Goal: Navigation & Orientation: Find specific page/section

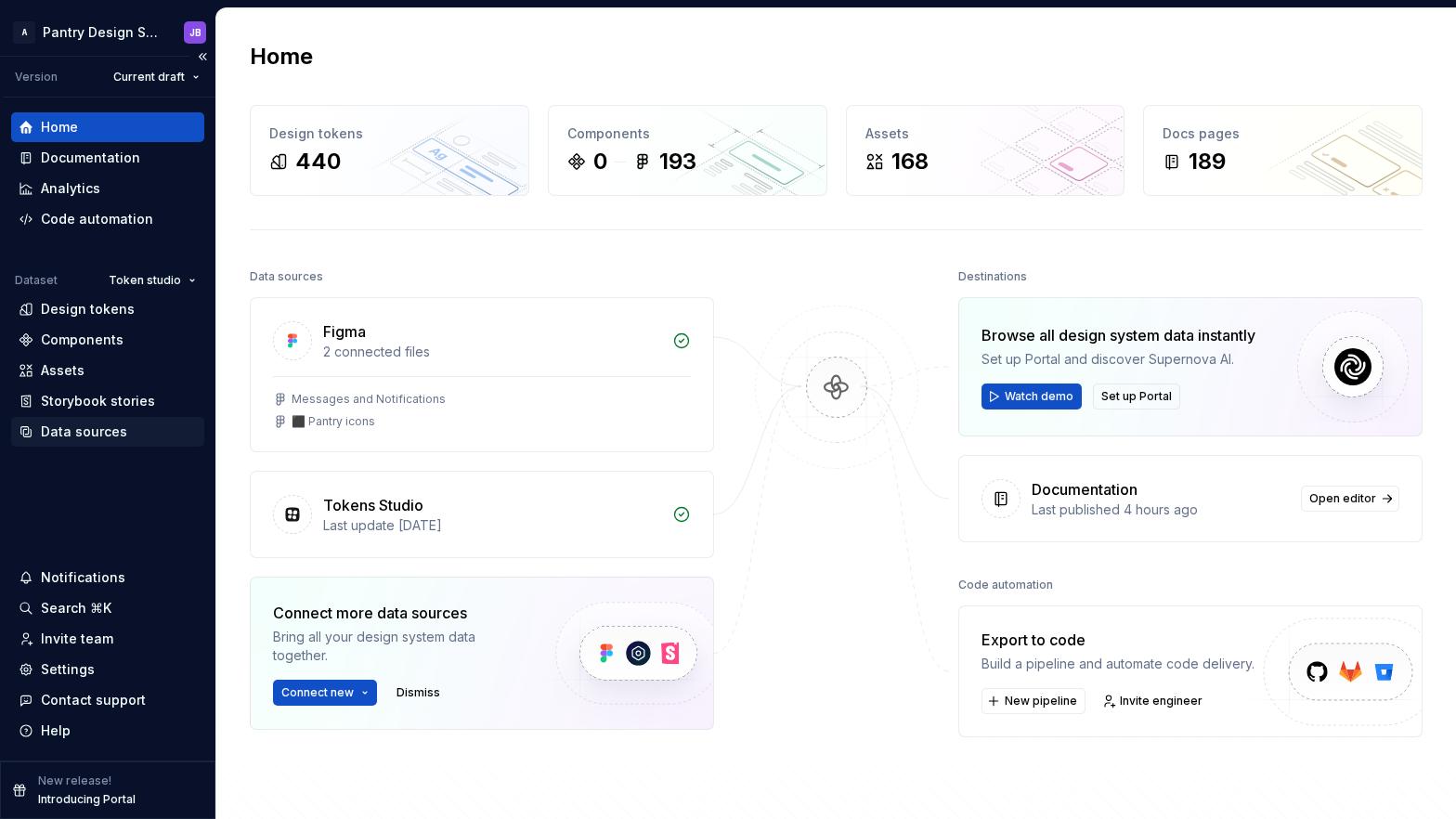
click at [94, 429] on div "Data sources" at bounding box center [84, 432] width 87 height 19
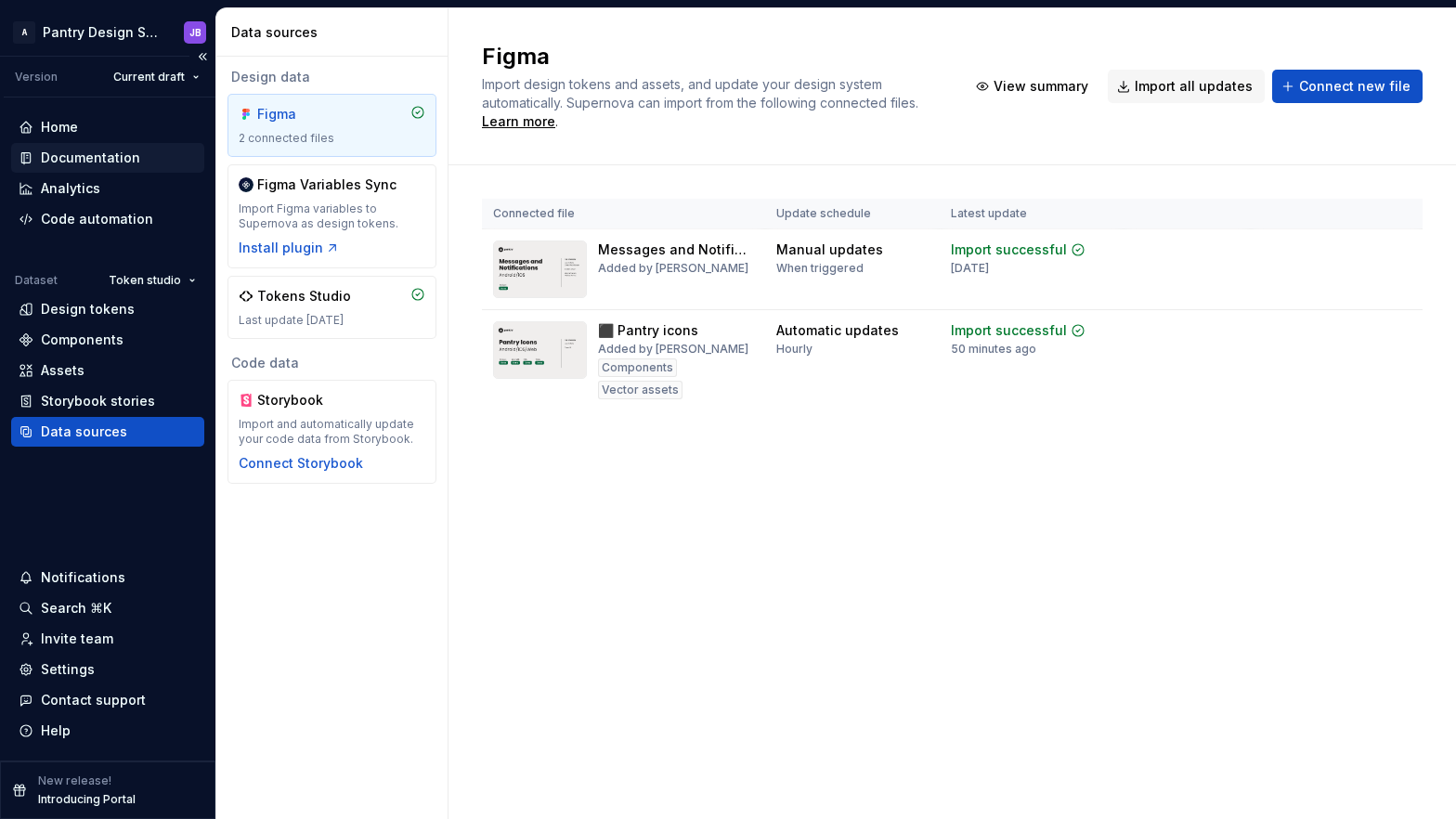
click at [60, 156] on div "Documentation" at bounding box center [90, 158] width 99 height 19
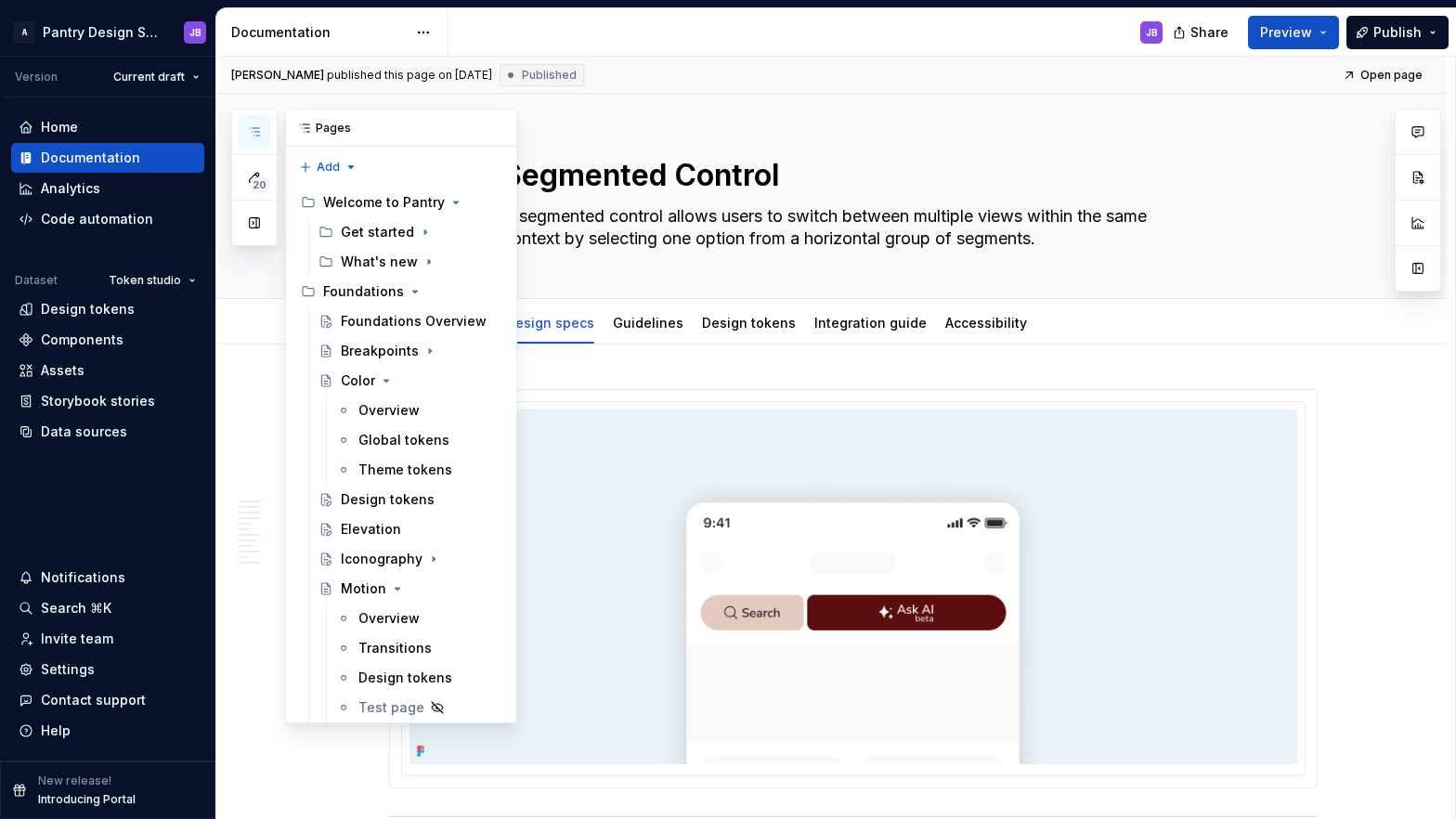
click at [257, 133] on icon "button" at bounding box center [254, 132] width 15 height 15
click at [450, 385] on button "Page tree" at bounding box center [463, 381] width 26 height 26
click at [429, 304] on div "20 Pages Add Accessibility guide for tree Page tree. Navigate the tree with the…" at bounding box center [374, 416] width 286 height 614
click at [385, 381] on icon "Page tree" at bounding box center [386, 381] width 5 height 2
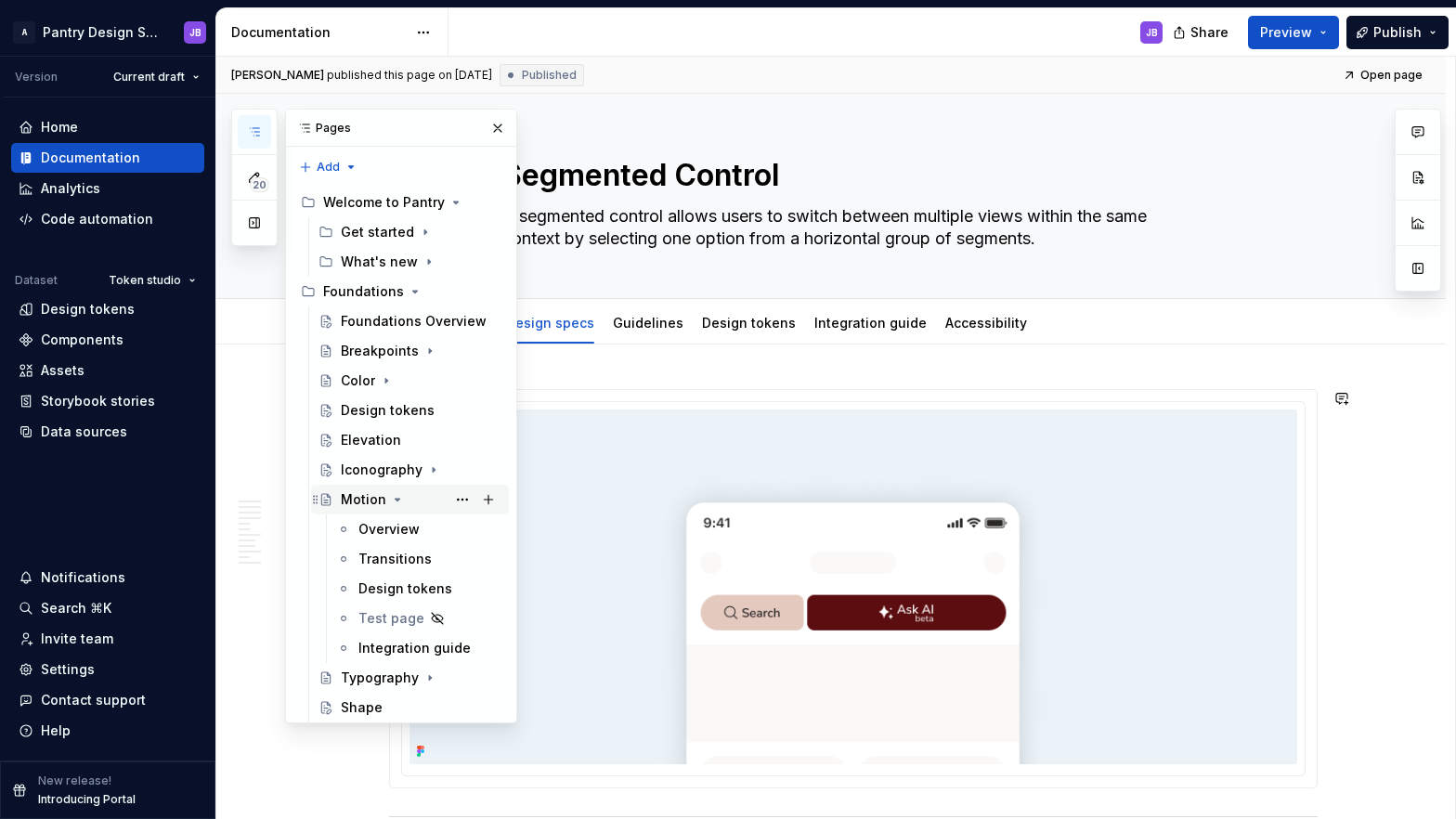
click at [392, 500] on icon "Page tree" at bounding box center [398, 500] width 15 height 15
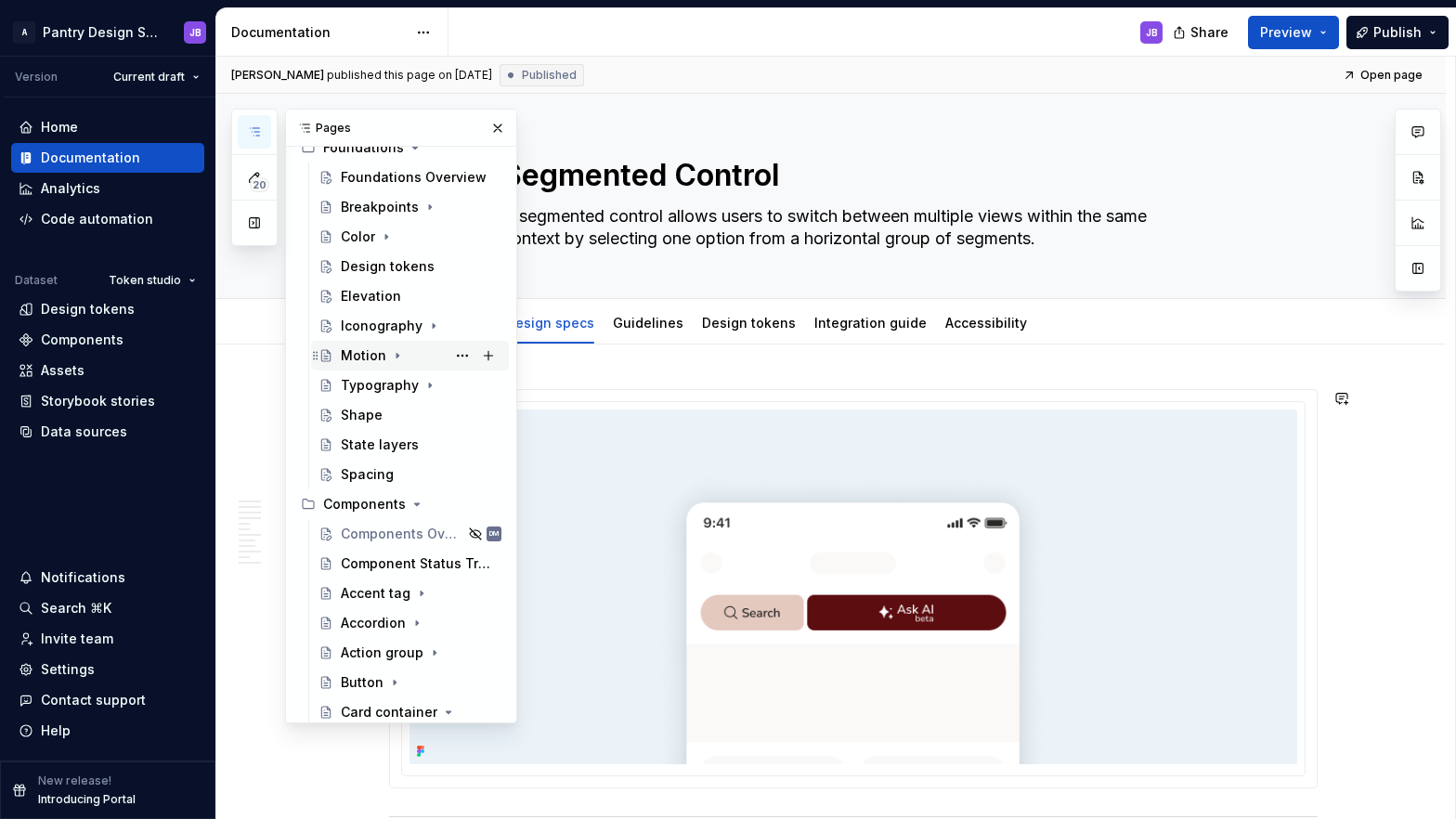
scroll to position [149, 0]
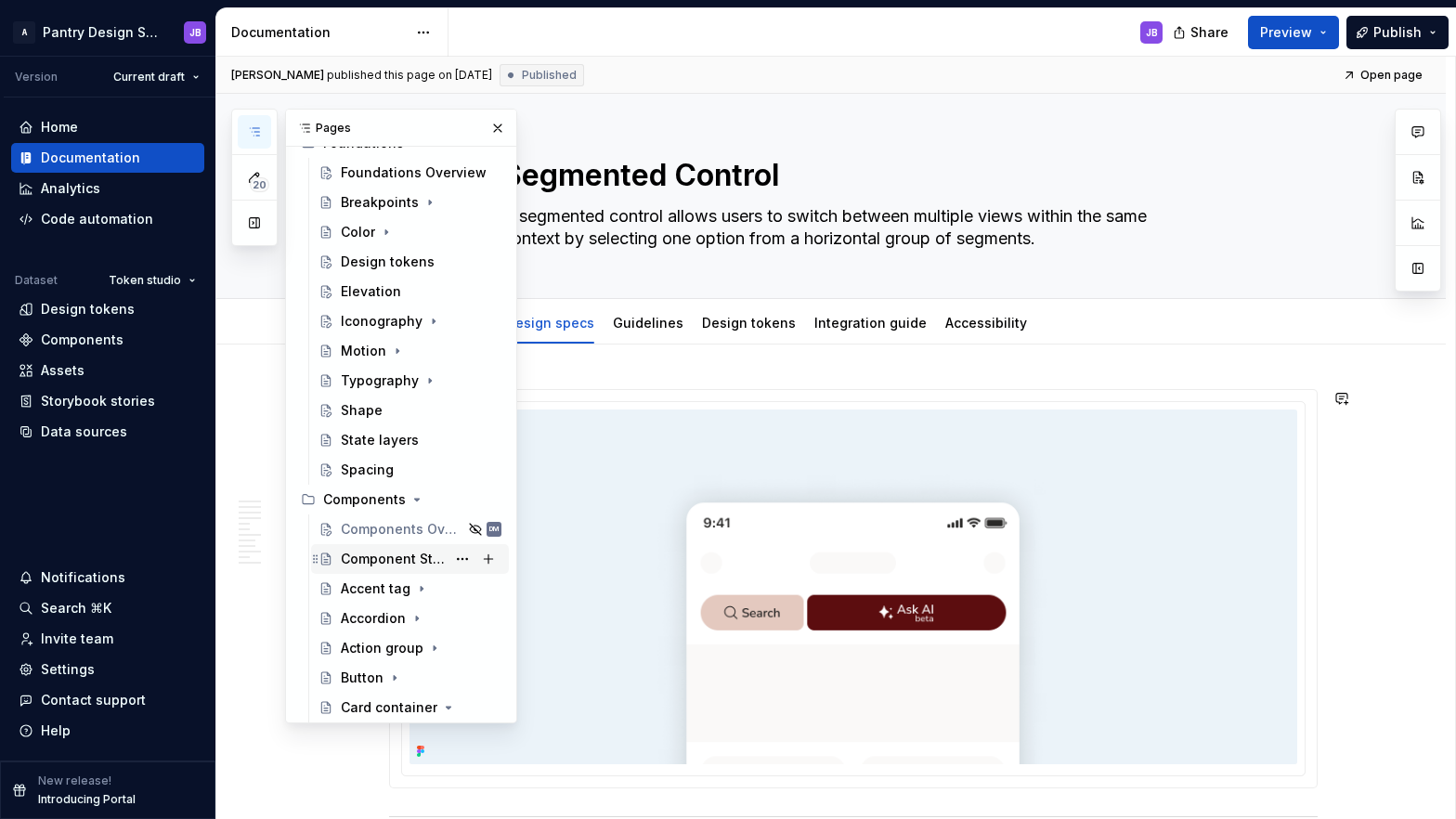
click at [385, 558] on div "Component Status Tracker" at bounding box center [393, 559] width 105 height 19
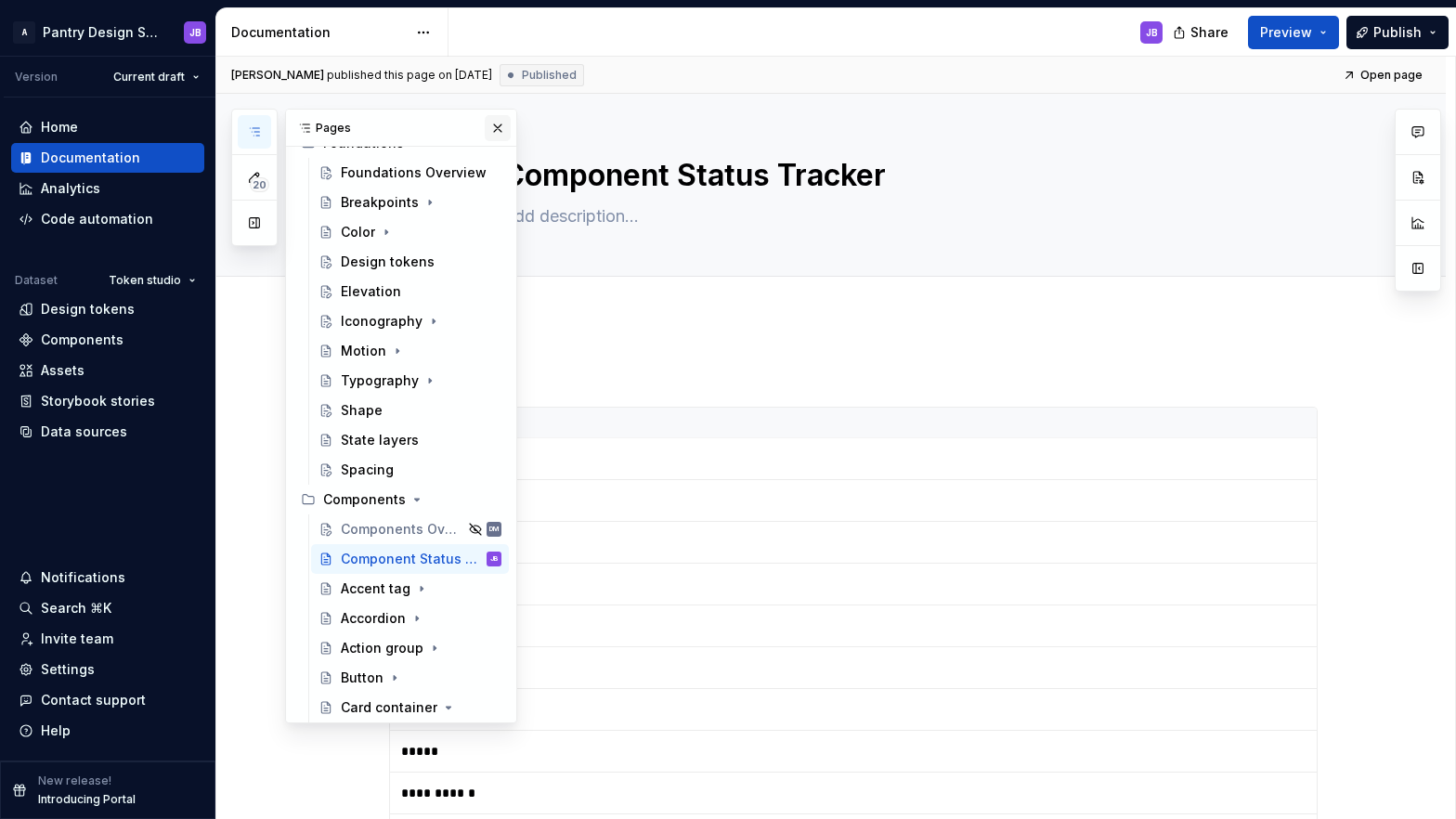
click at [492, 131] on button "button" at bounding box center [498, 128] width 26 height 26
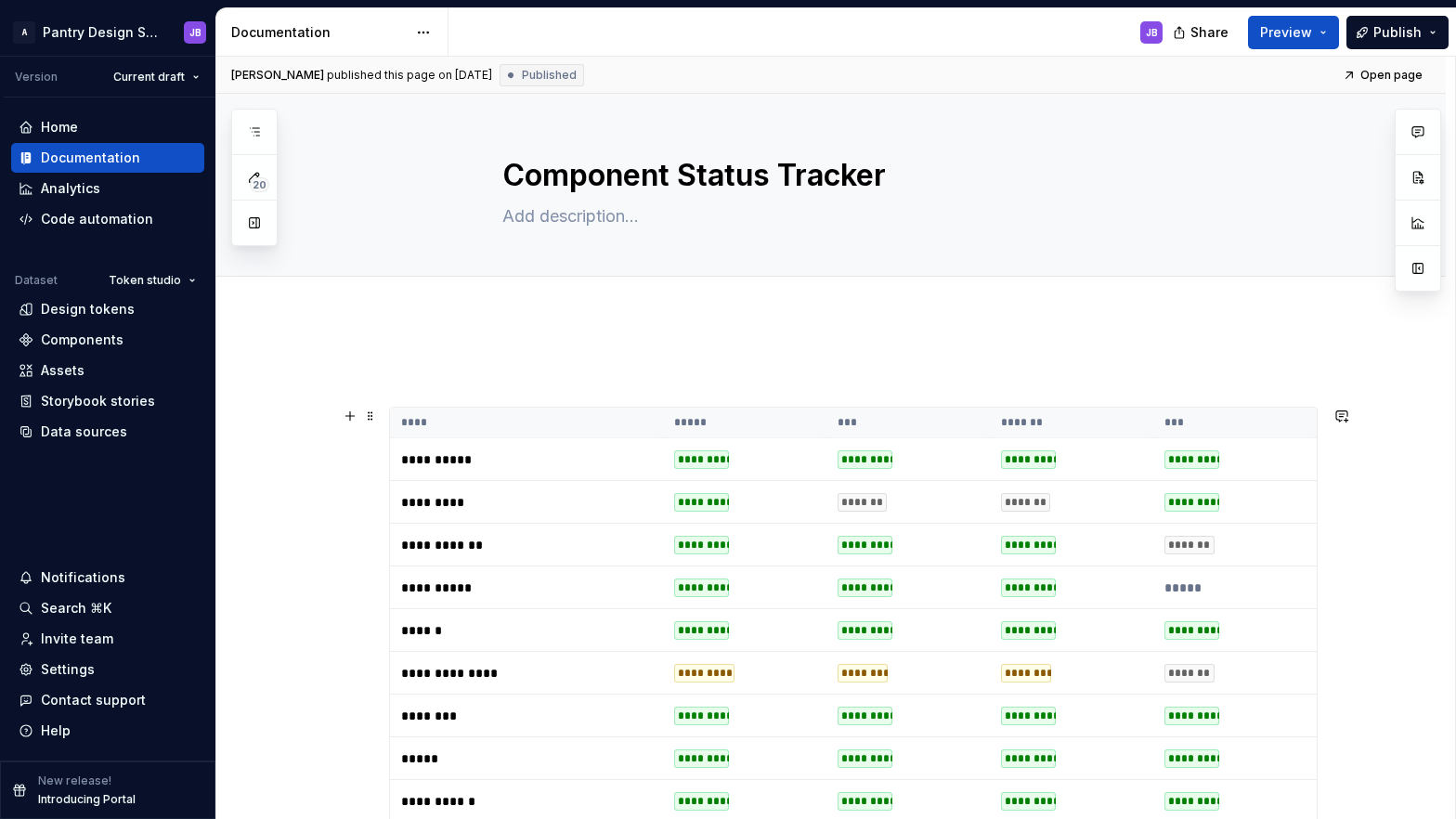
click at [518, 463] on p "**********" at bounding box center [517, 460] width 232 height 19
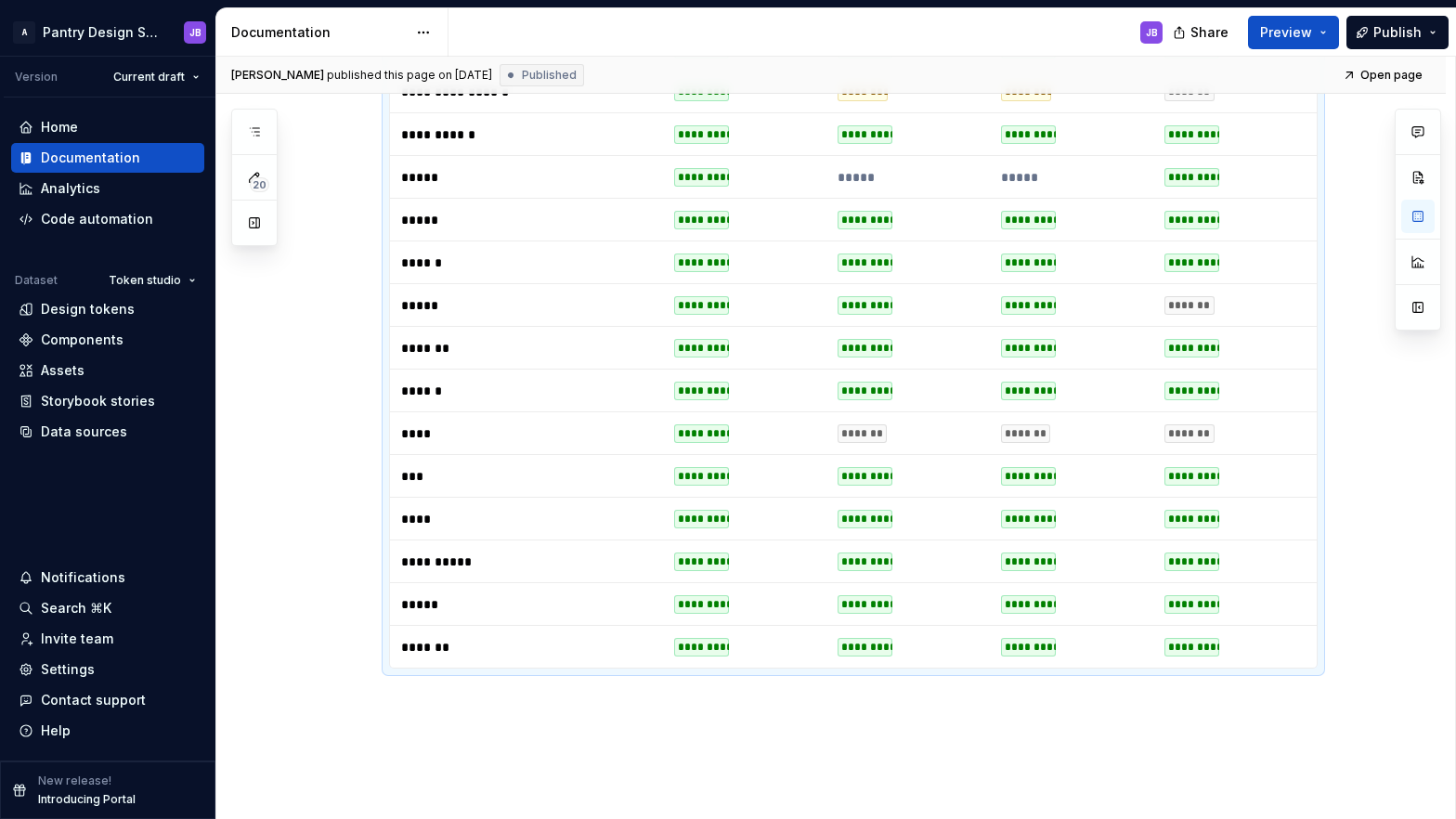
scroll to position [1062, 0]
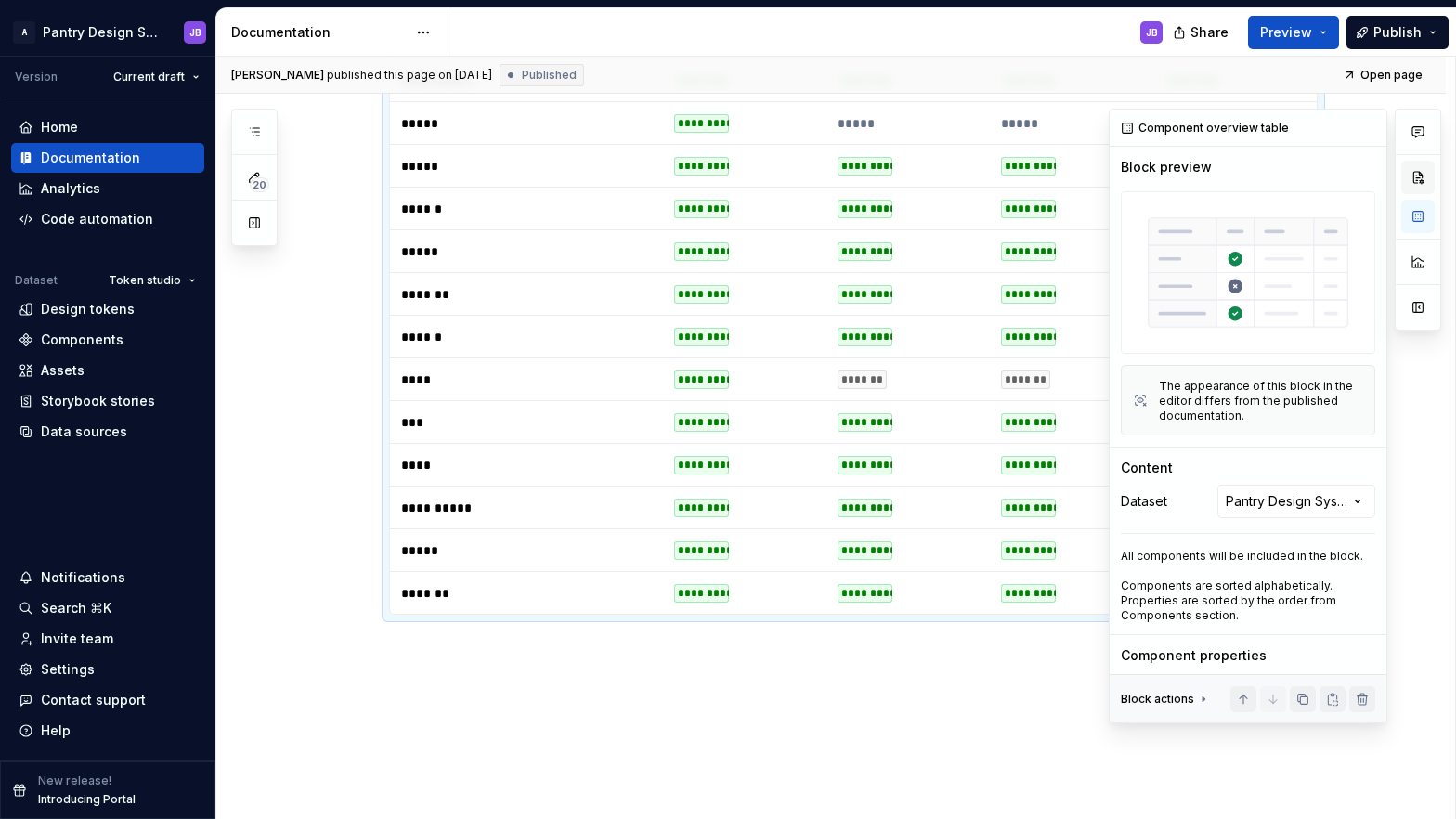
click at [1419, 178] on button "button" at bounding box center [1417, 176] width 33 height 33
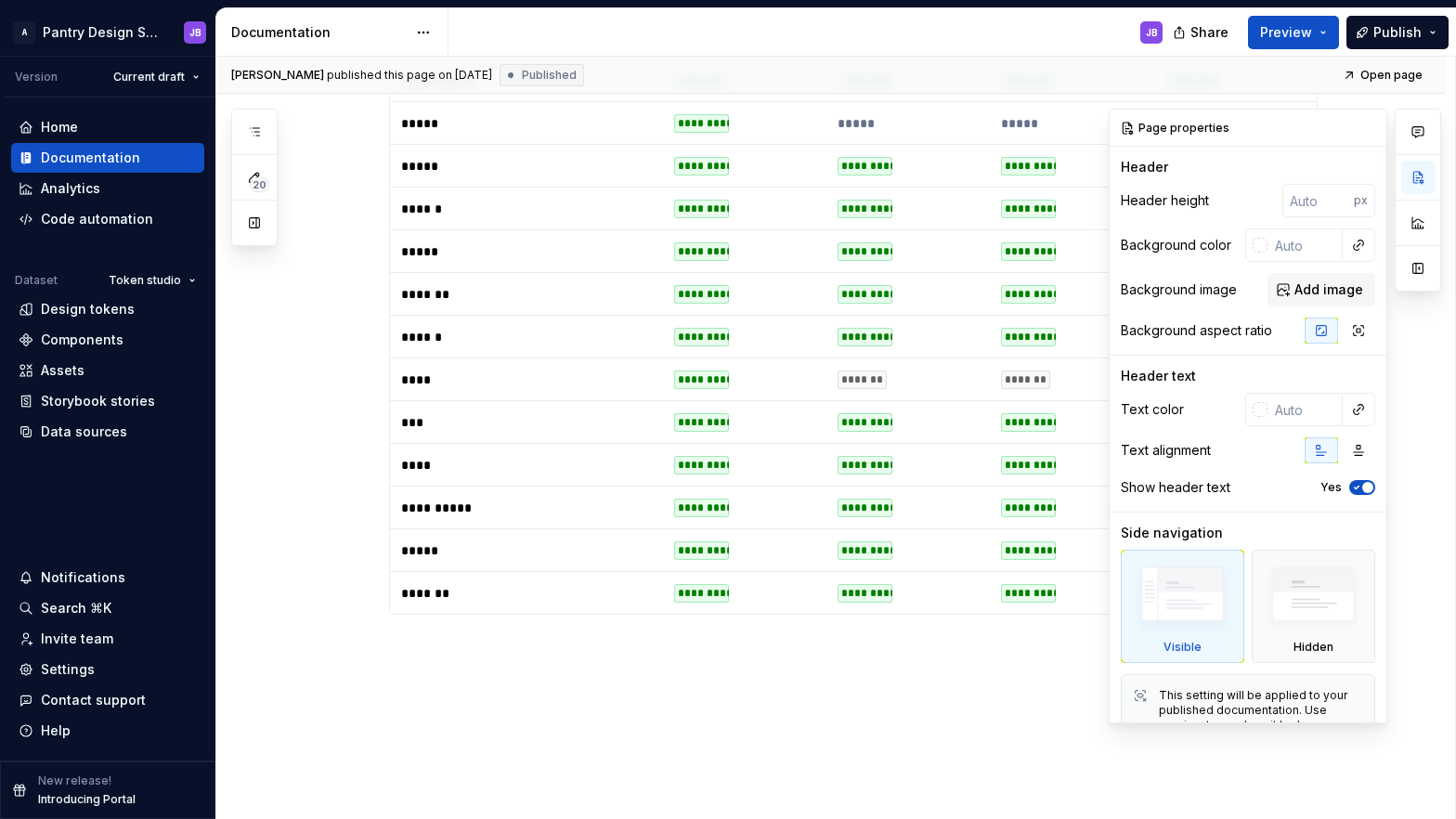
scroll to position [30, 0]
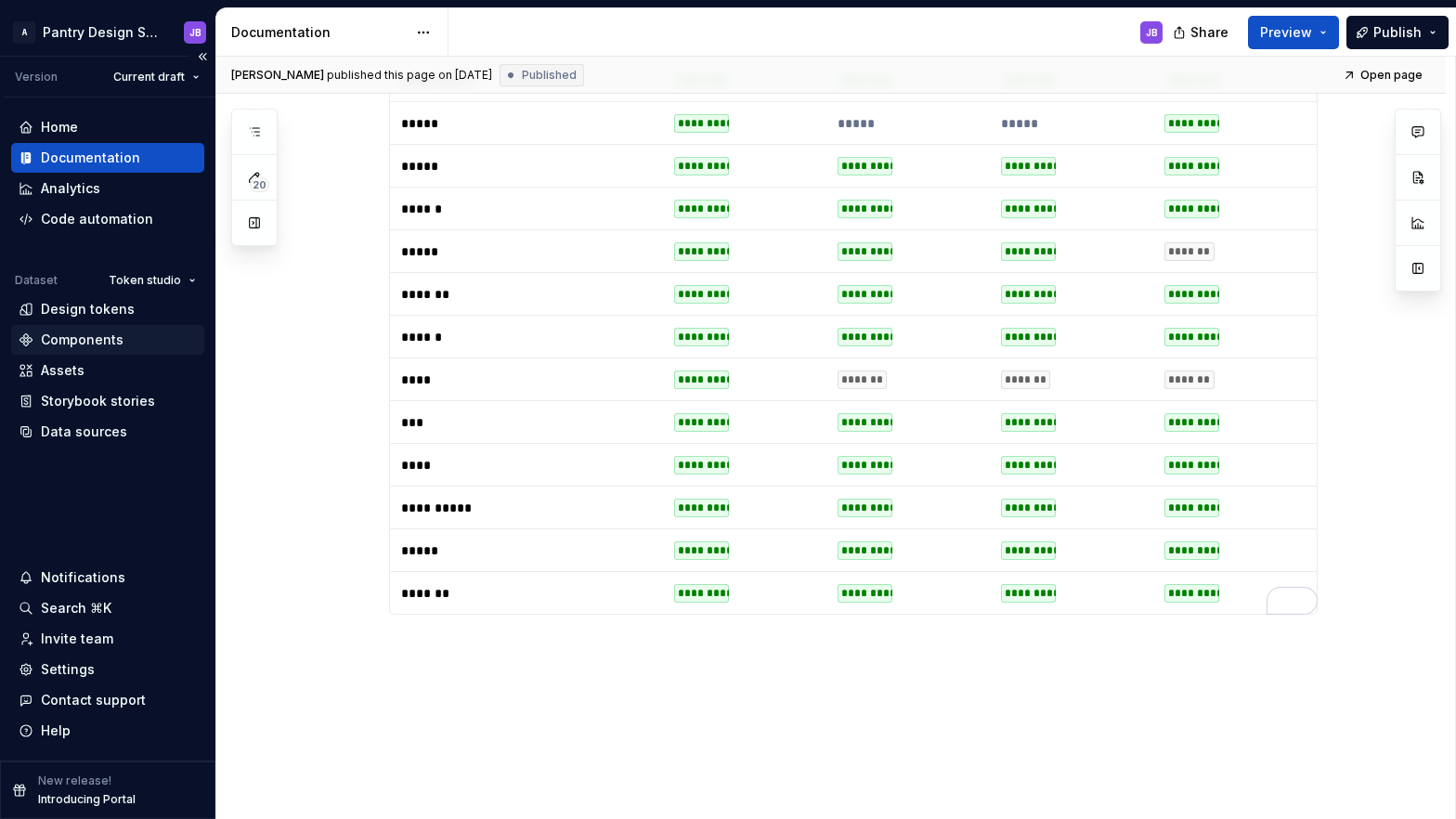
click at [75, 336] on div "Components" at bounding box center [82, 340] width 83 height 19
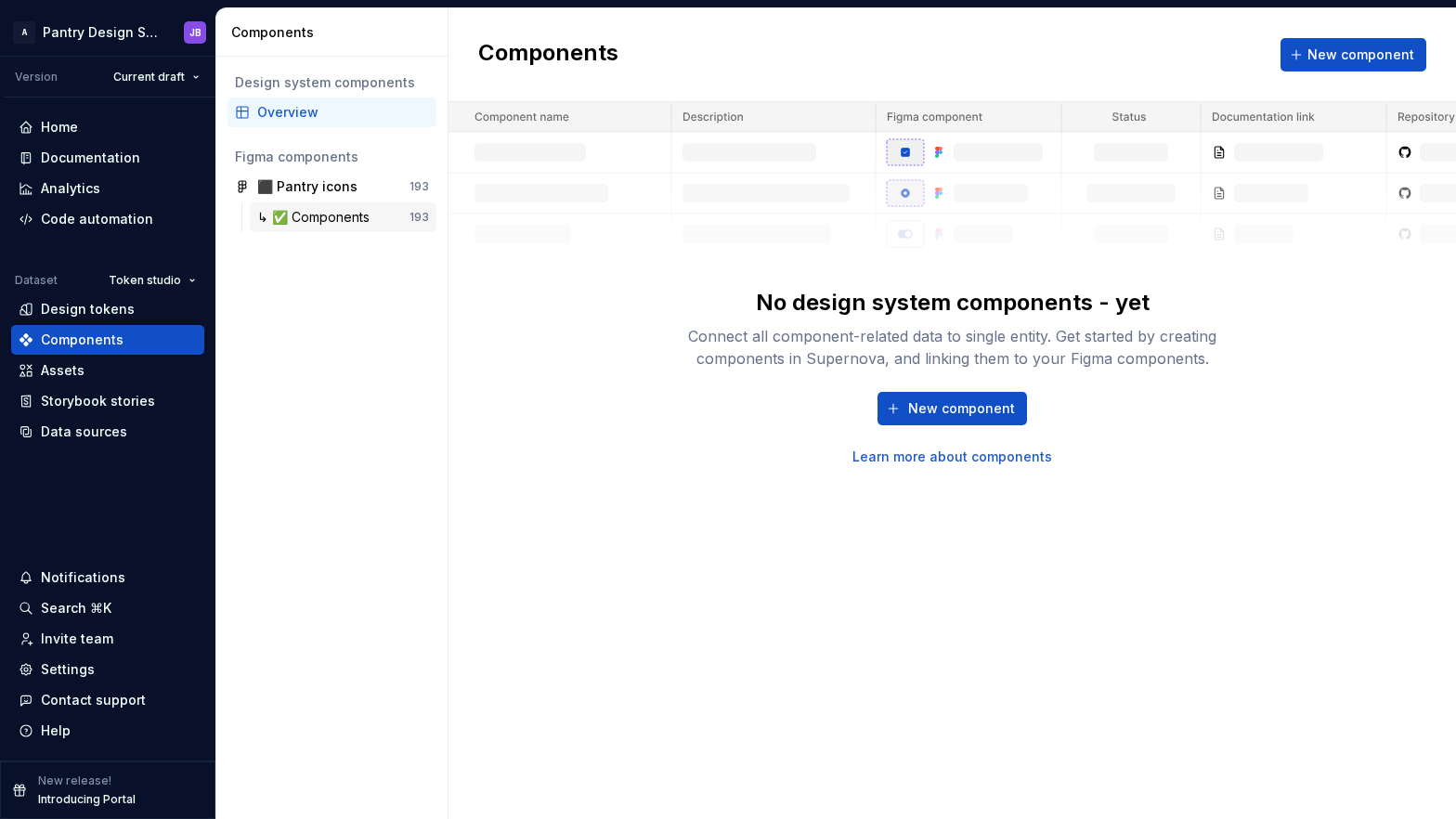
click at [298, 218] on div "↳ ✅ Components" at bounding box center [317, 218] width 120 height 19
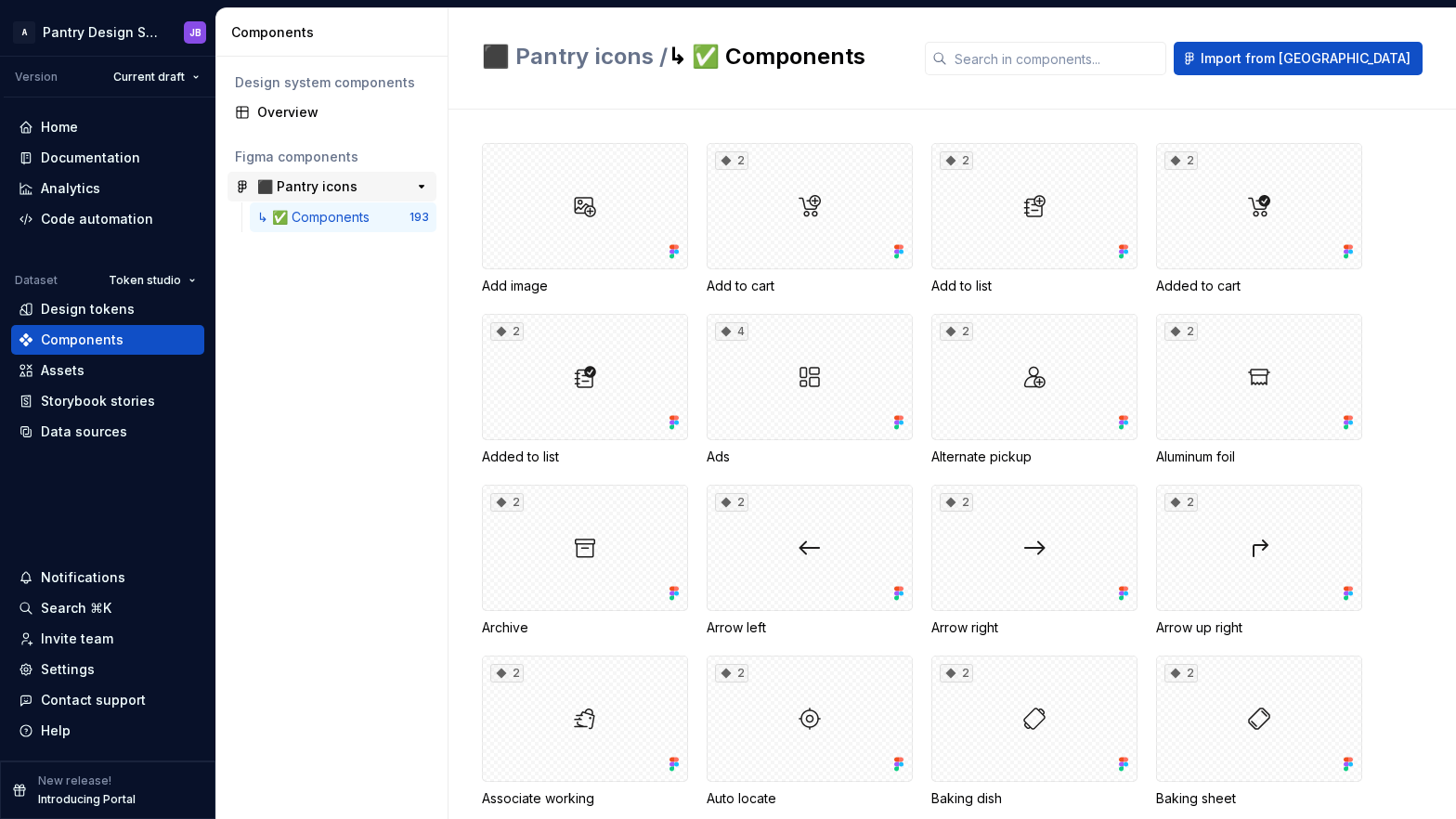
click at [286, 187] on div "⬛️ Pantry icons" at bounding box center [307, 187] width 100 height 19
click at [274, 110] on div "Overview" at bounding box center [343, 112] width 172 height 19
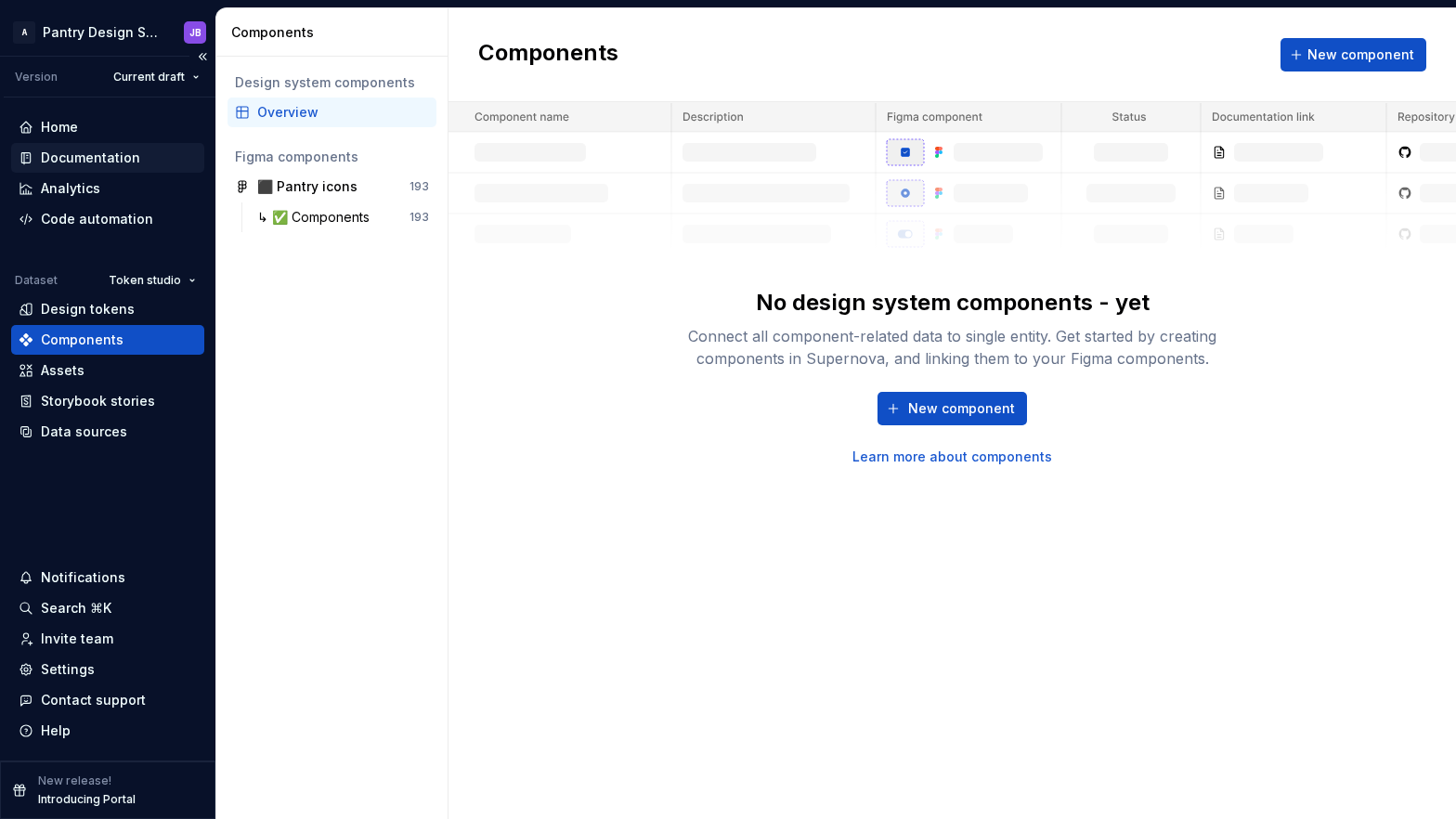
click at [62, 157] on div "Documentation" at bounding box center [90, 158] width 99 height 19
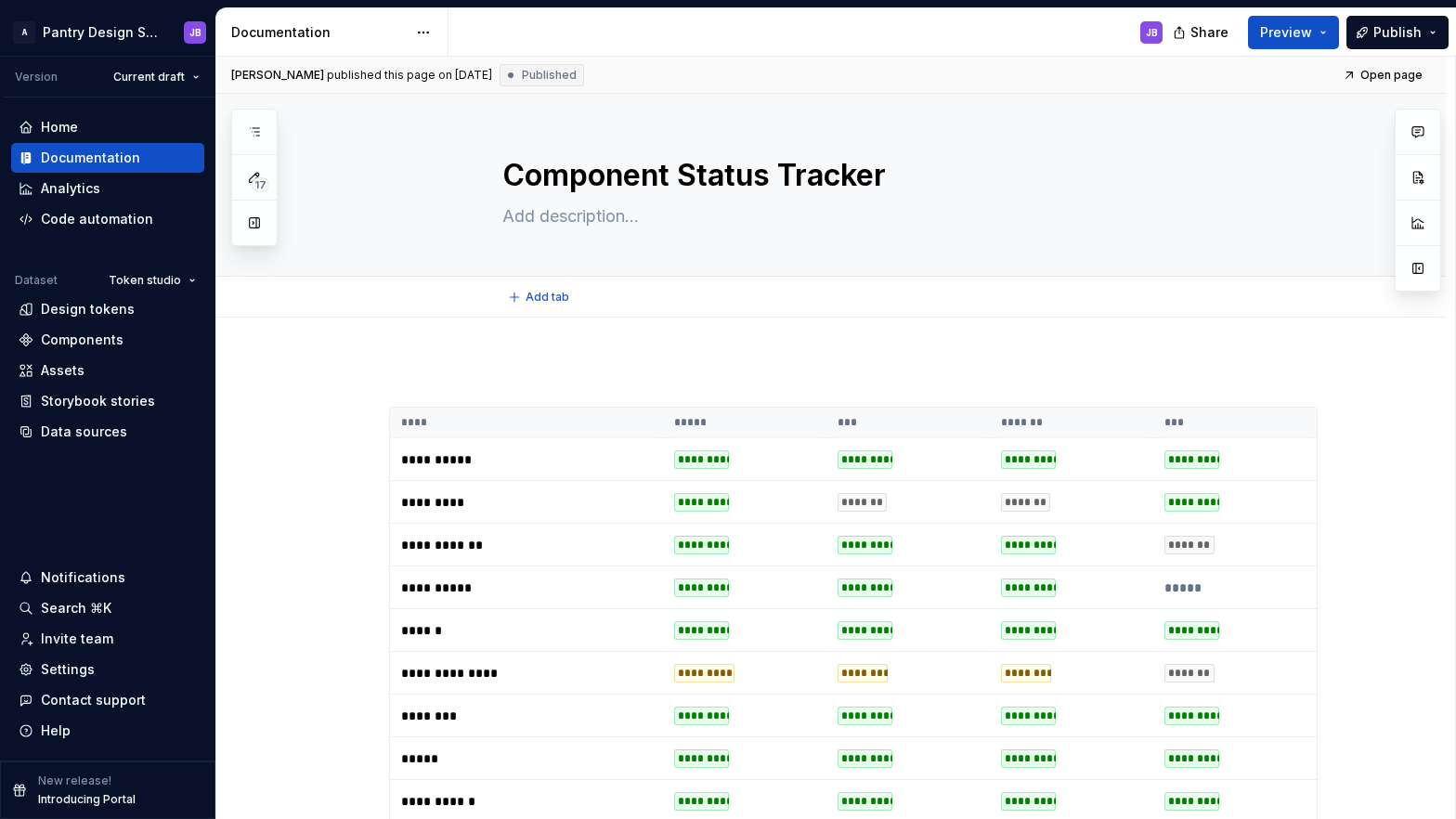
type textarea "*"
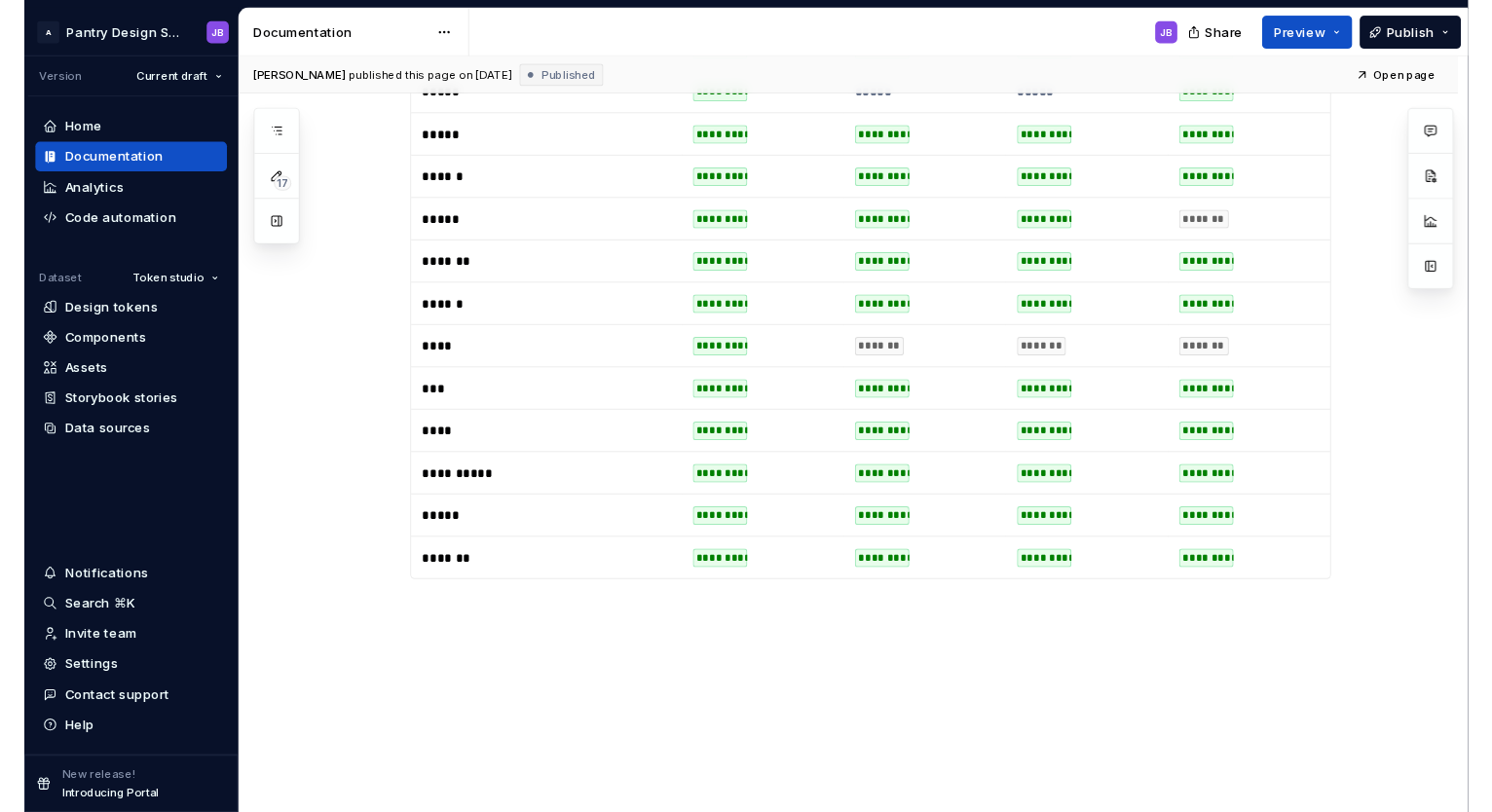
scroll to position [1179, 0]
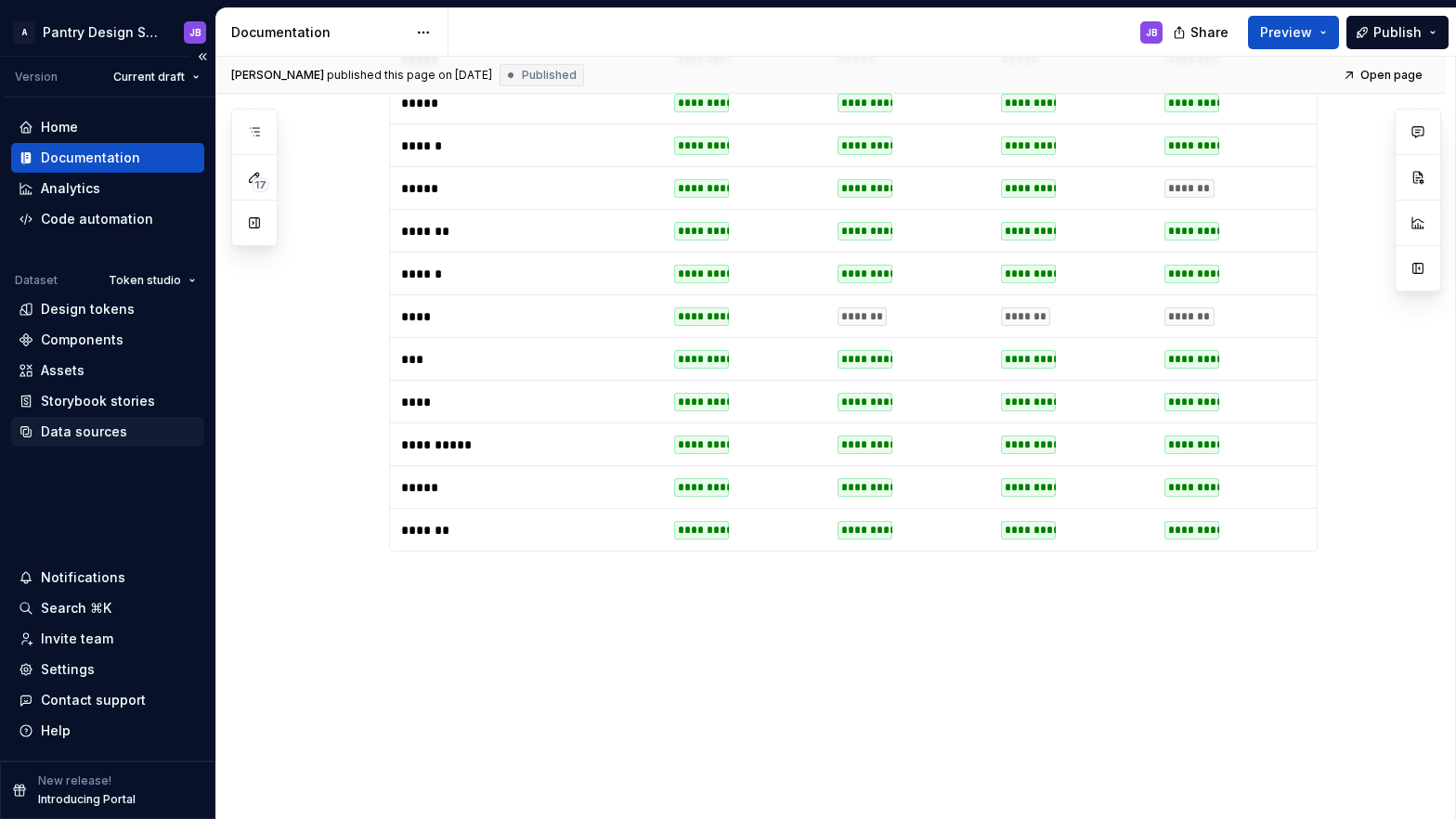
click at [80, 433] on div "Data sources" at bounding box center [84, 432] width 87 height 19
